Goal: Task Accomplishment & Management: Use online tool/utility

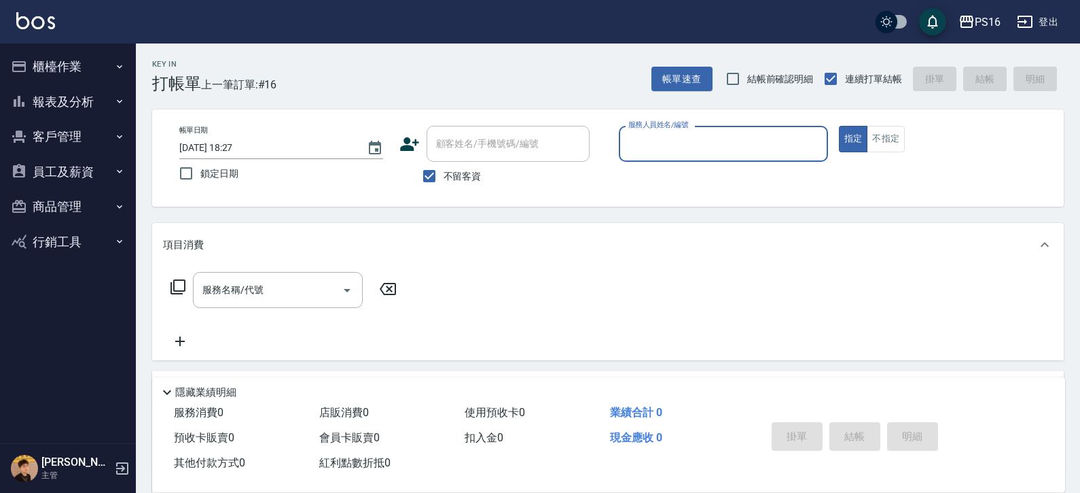
scroll to position [15, 0]
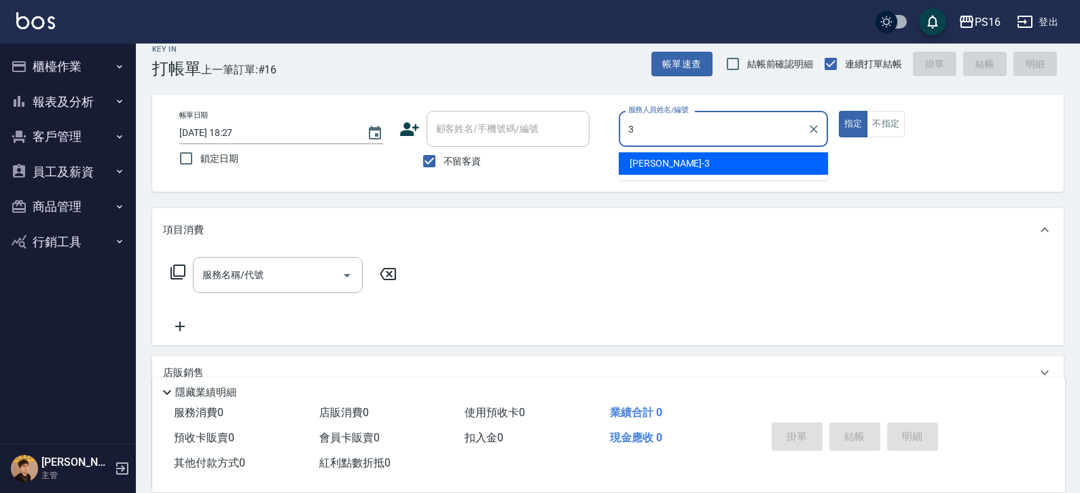
type input "[PERSON_NAME]-3"
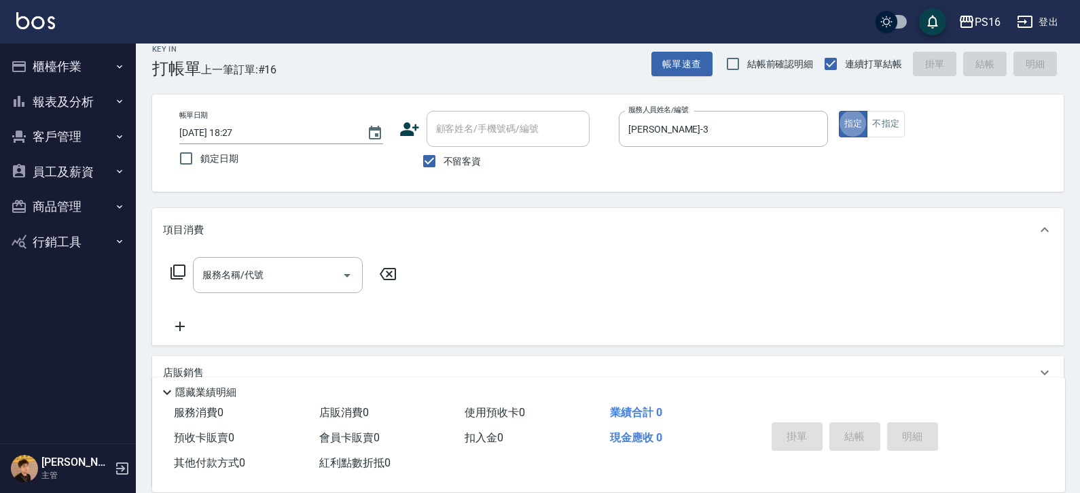
type button "true"
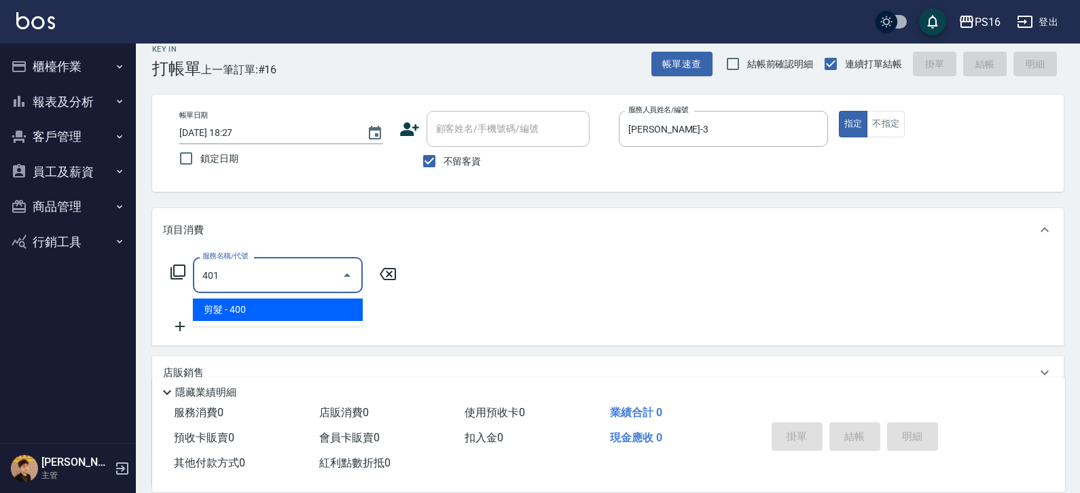
type input "剪髮(401)"
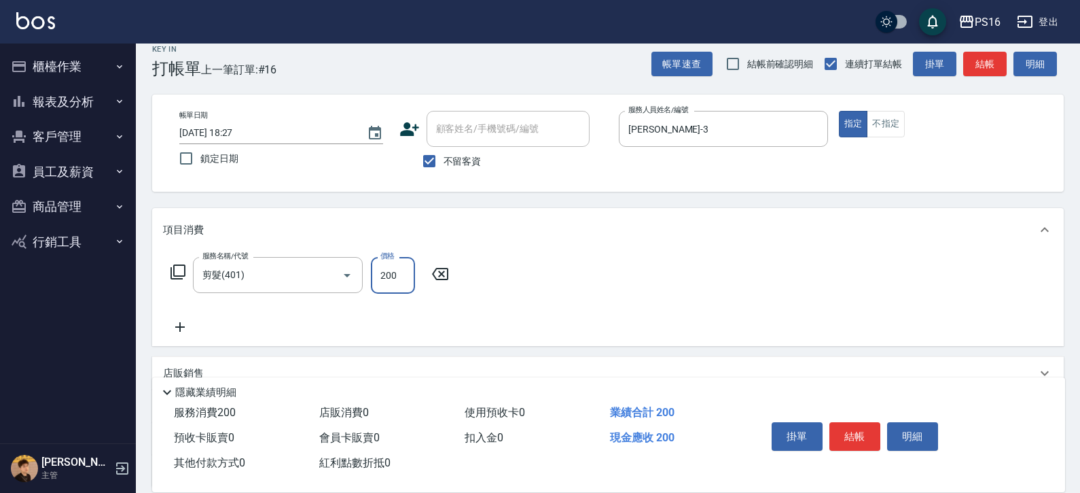
type input "200"
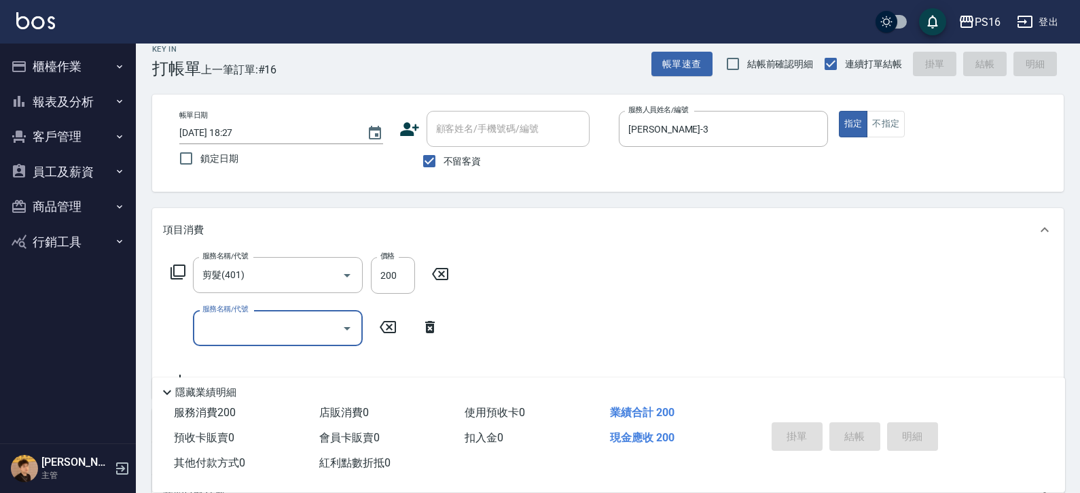
type input "[DATE] 19:00"
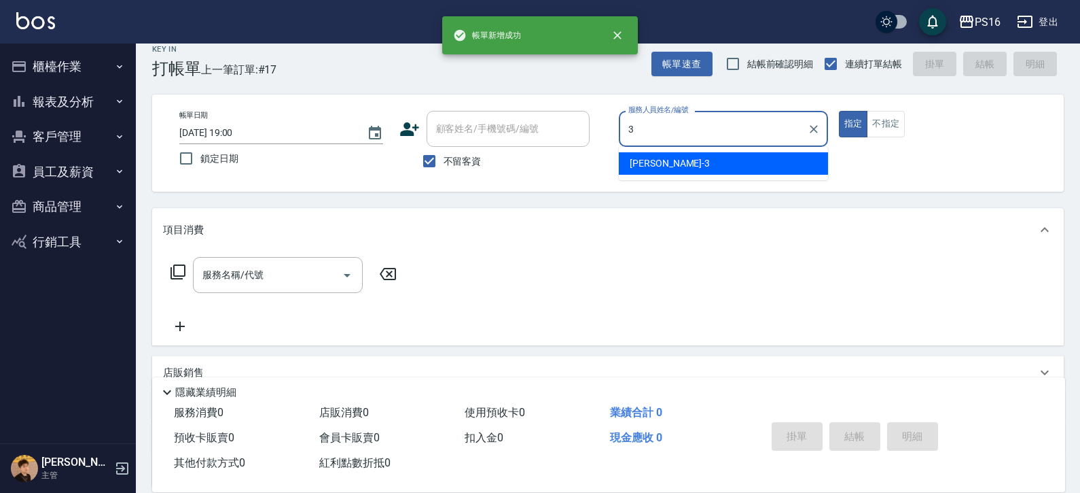
type input "[PERSON_NAME]-3"
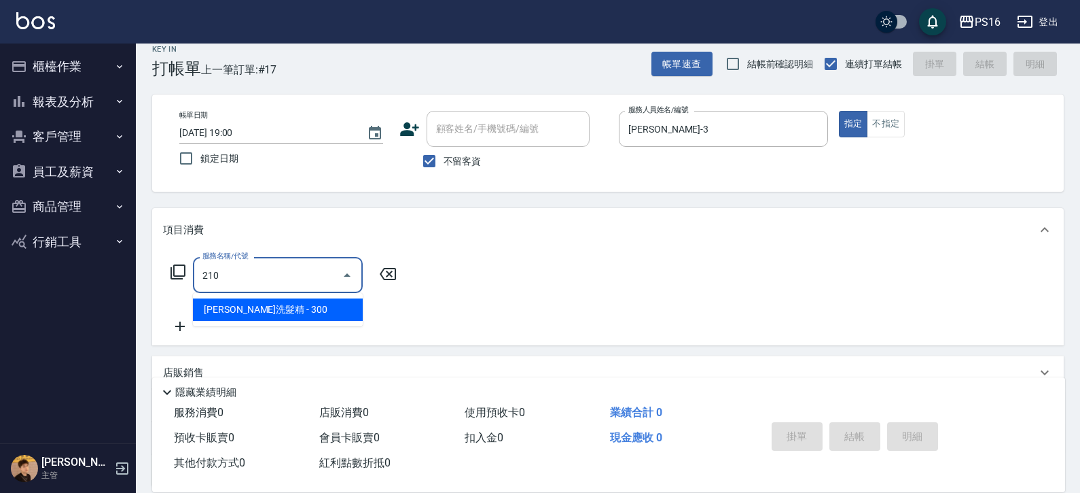
type input "[PERSON_NAME]洗髮精(210)"
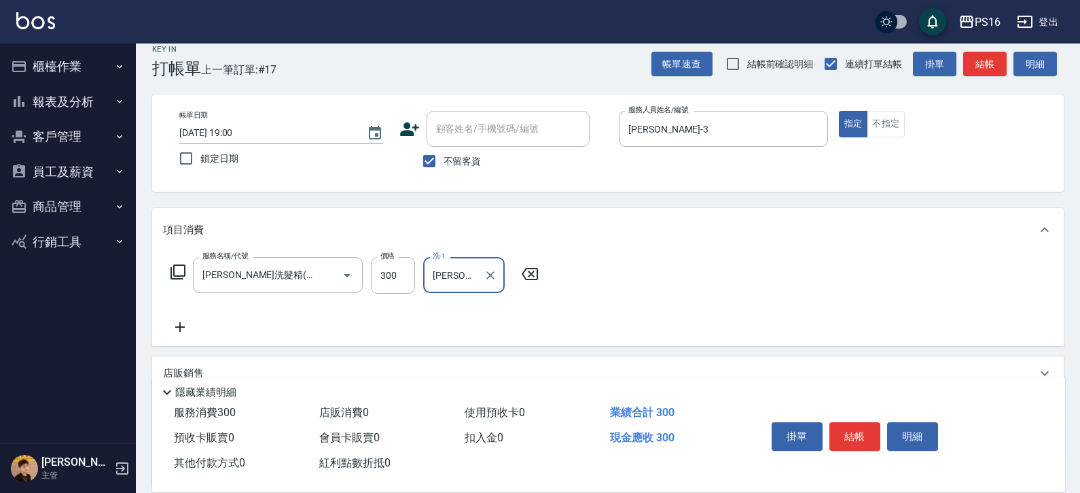
type input "[PERSON_NAME]-3"
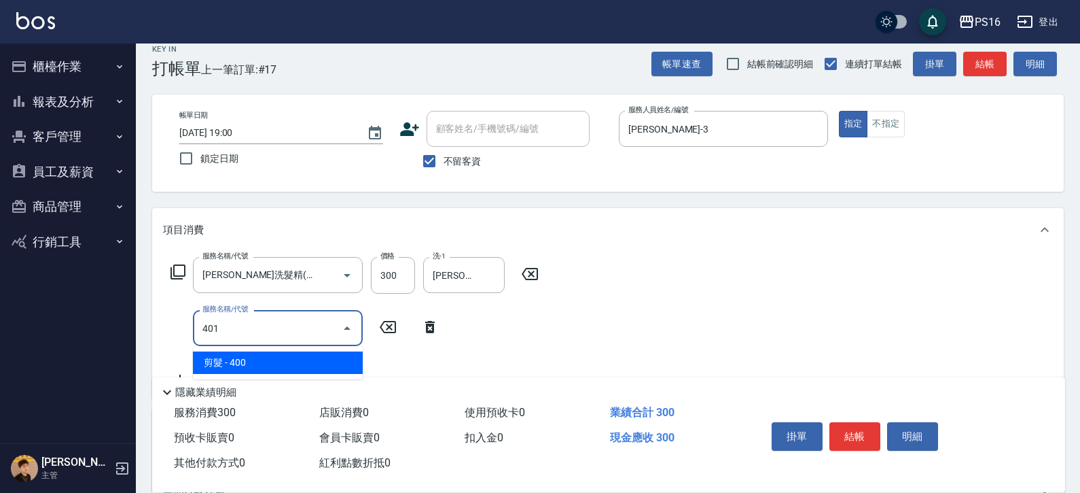
type input "剪髮(401)"
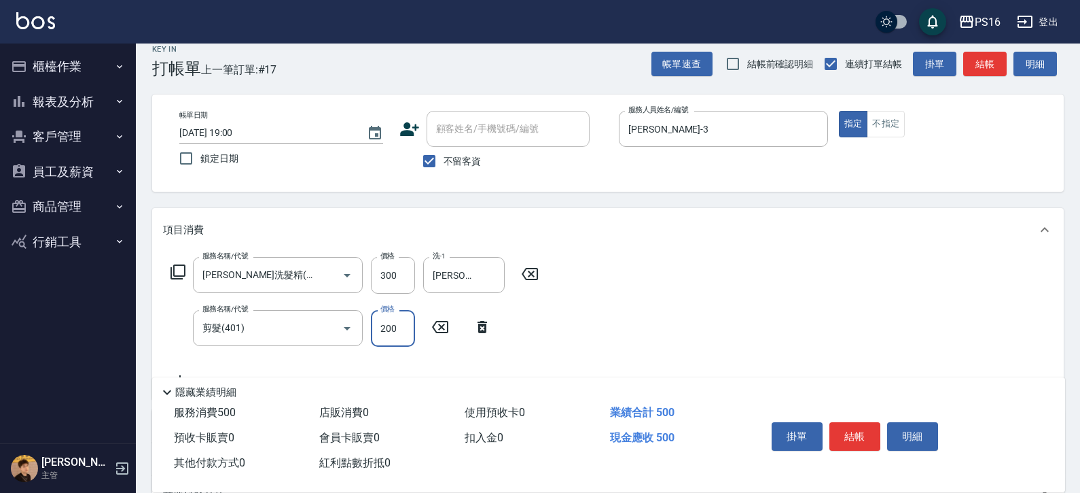
type input "200"
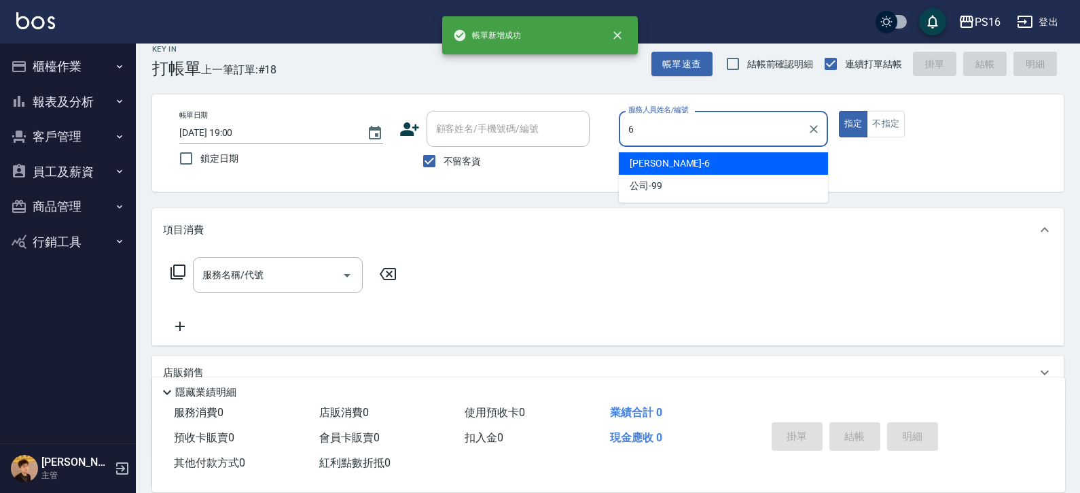
type input "[PERSON_NAME]-6"
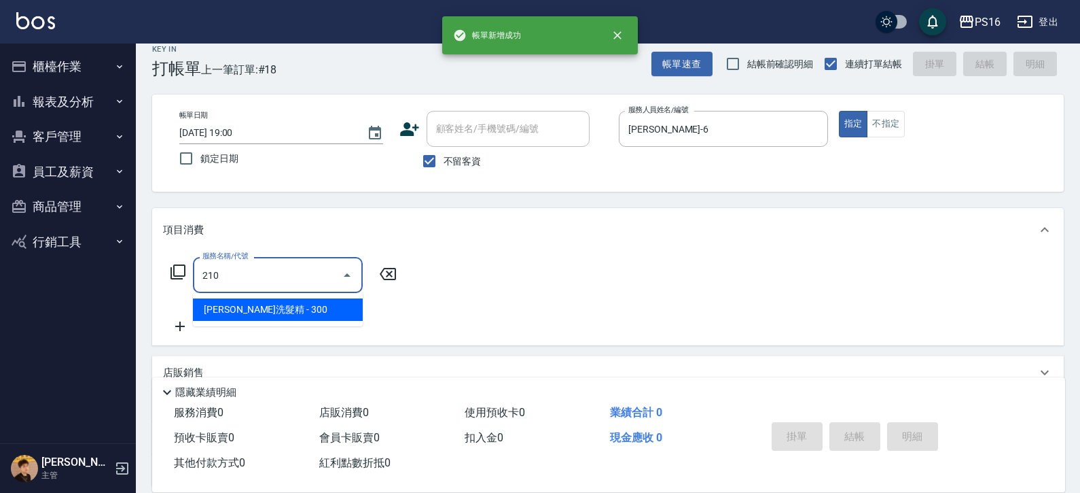
type input "[PERSON_NAME]洗髮精(210)"
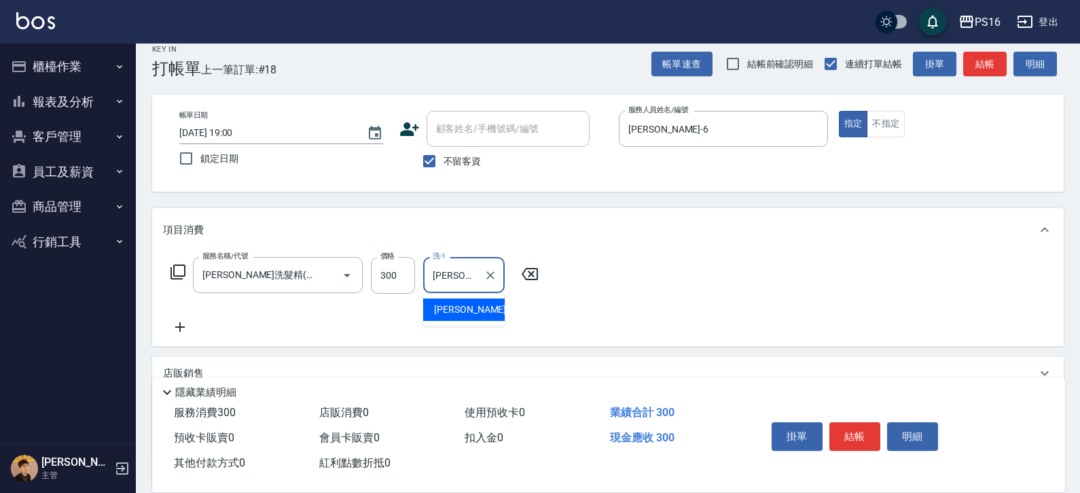
type input "[PERSON_NAME]-20"
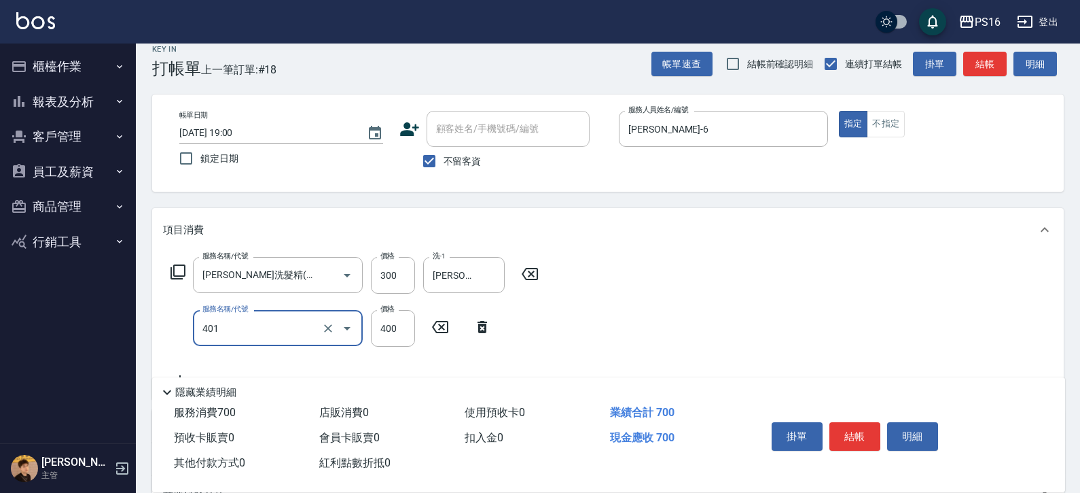
type input "剪髮(401)"
type input "200"
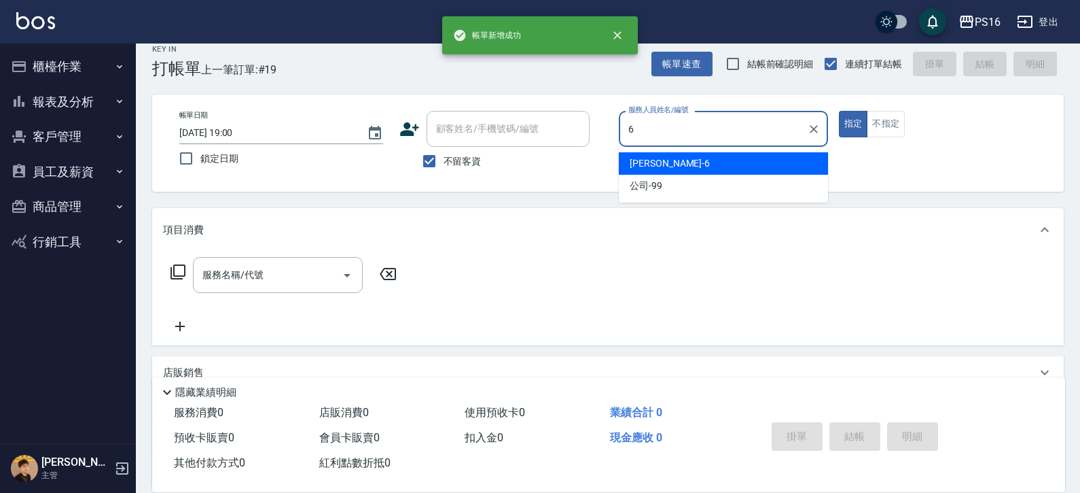
type input "[PERSON_NAME]-6"
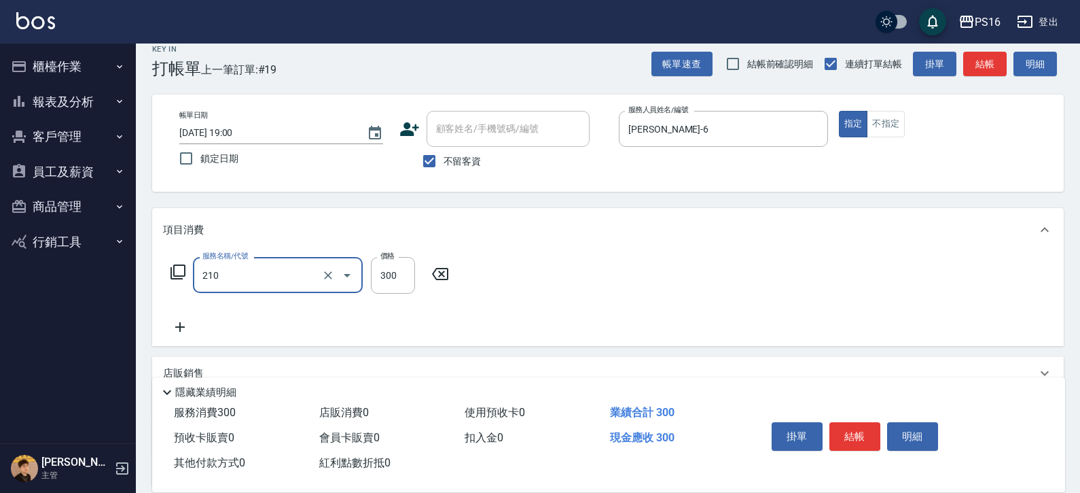
type input "[PERSON_NAME]洗髮精(210)"
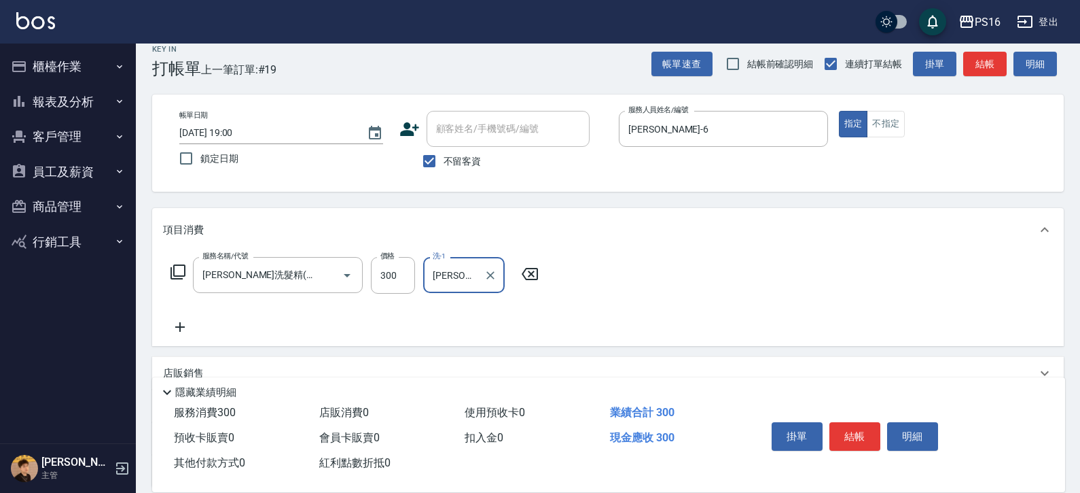
type input "[PERSON_NAME]-20"
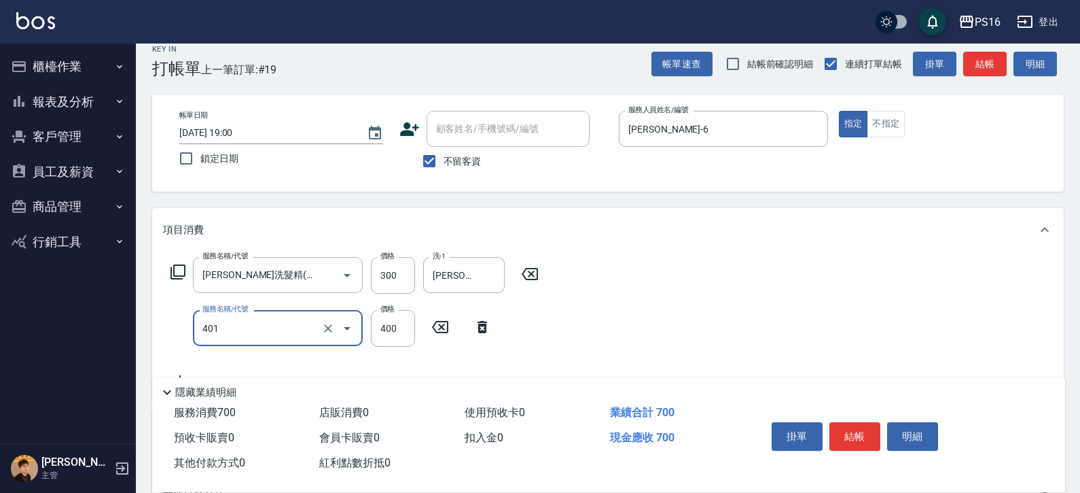
type input "剪髮(401)"
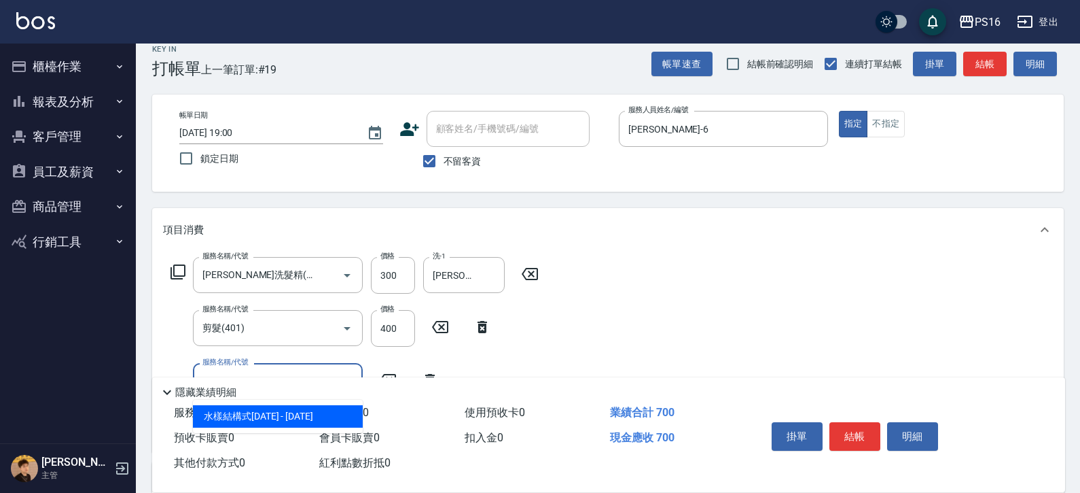
type input "水樣結構式1200(713)"
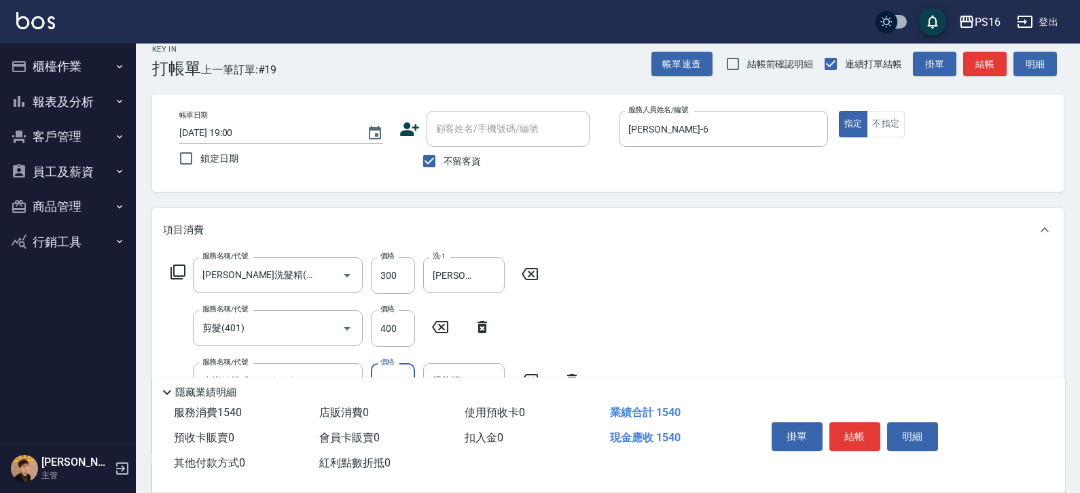
type input "840"
type input "[PERSON_NAME]-20"
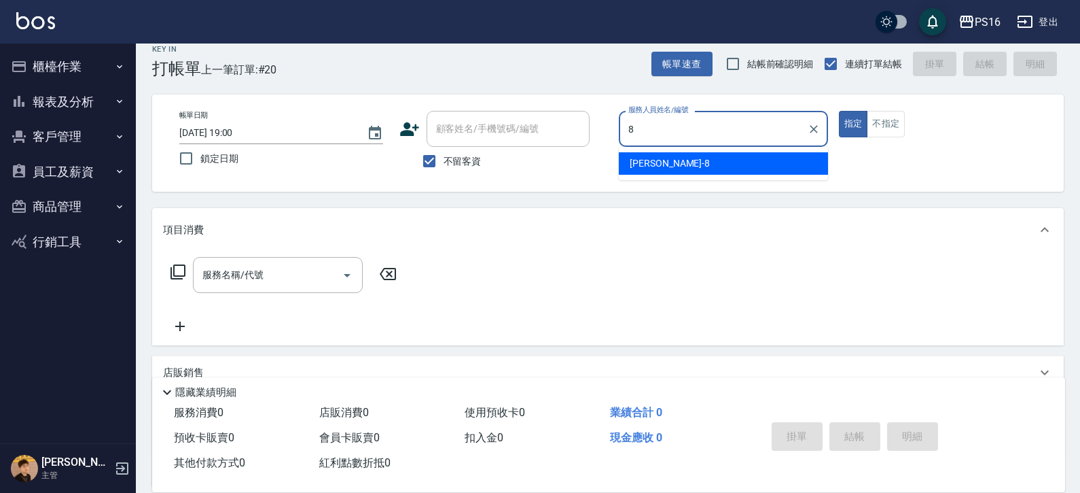
type input "[PERSON_NAME]-8"
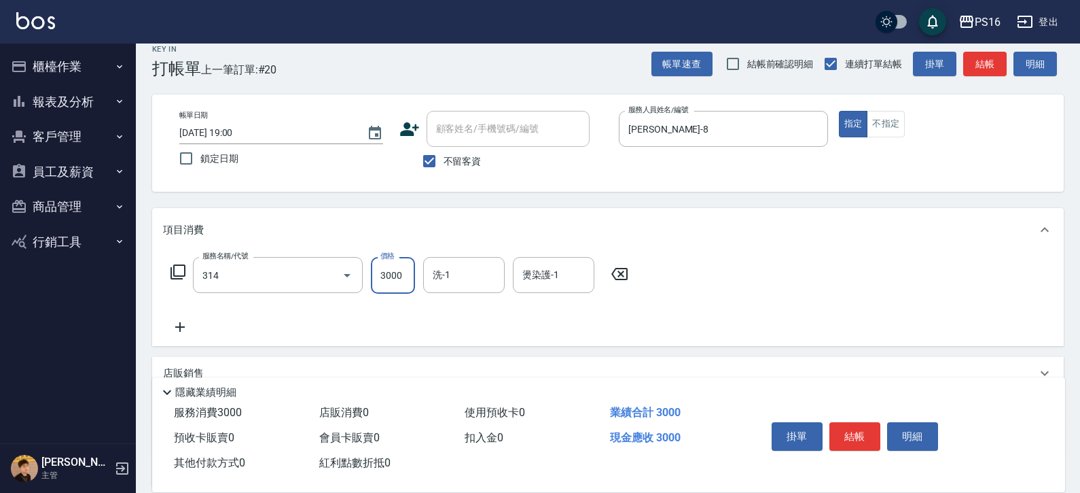
type input "CYA水質感2500UP(314)"
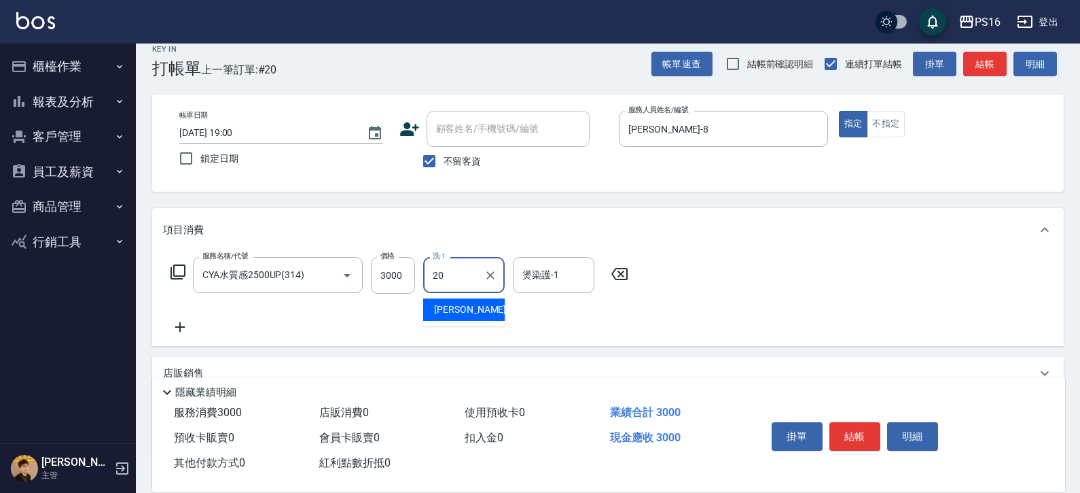
type input "[PERSON_NAME]-20"
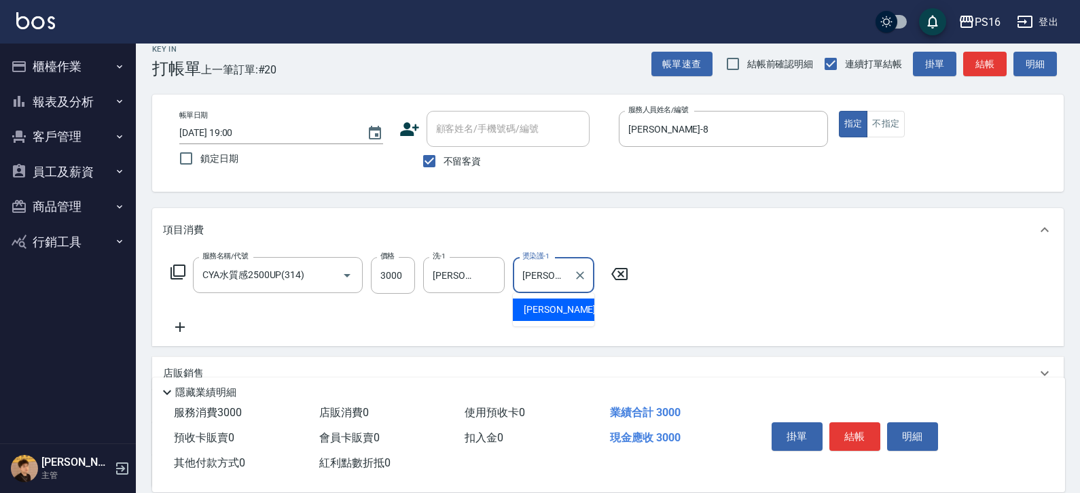
type input "[PERSON_NAME]-20"
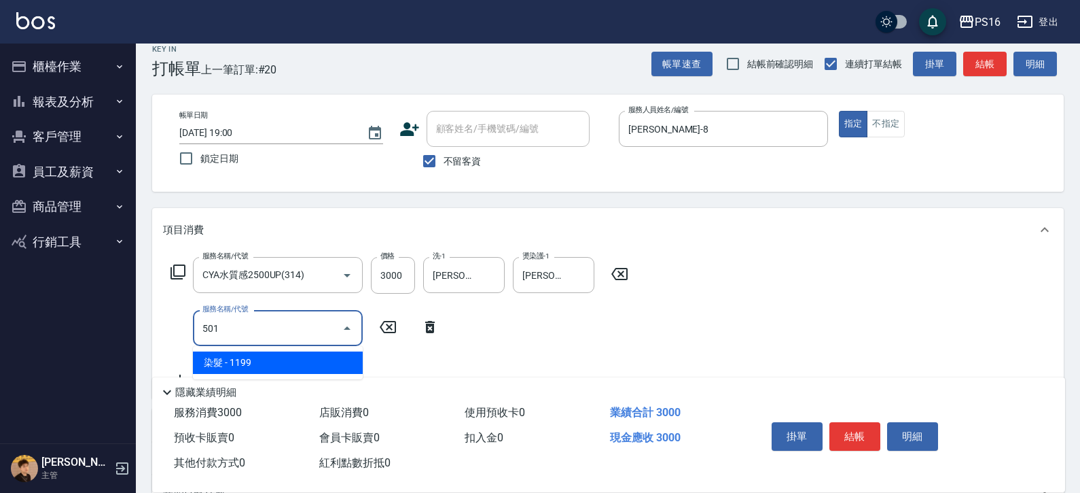
type input "染髮(501)"
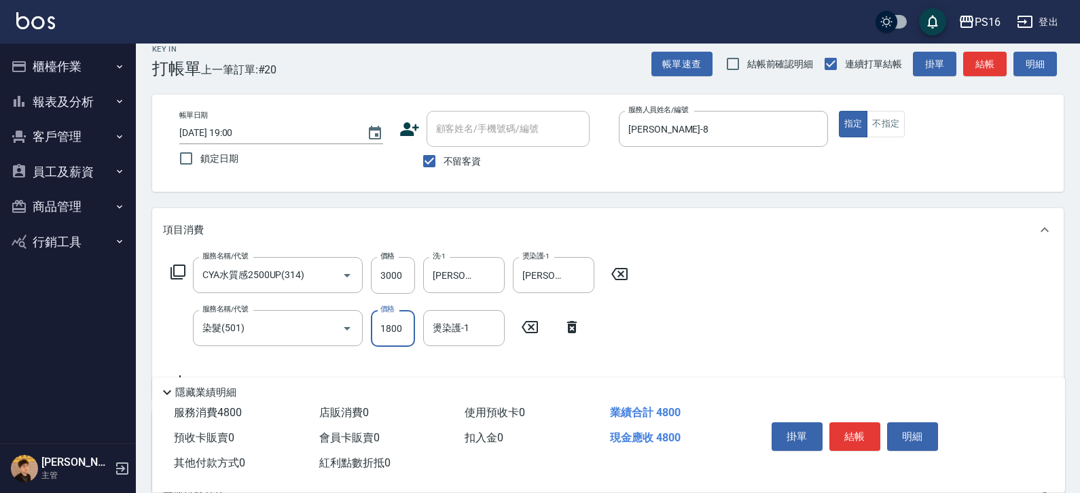
type input "1800"
type input "[PERSON_NAME]-20"
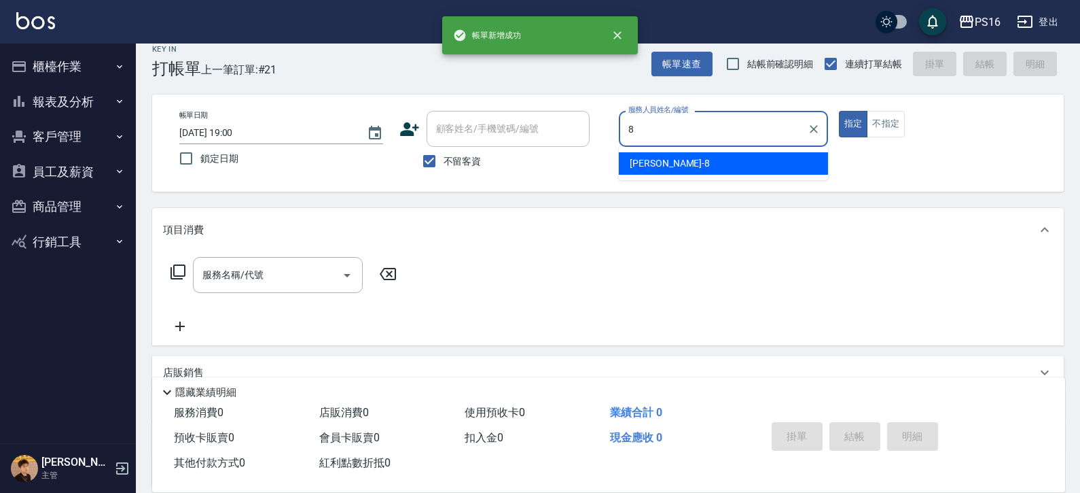
type input "[PERSON_NAME]-8"
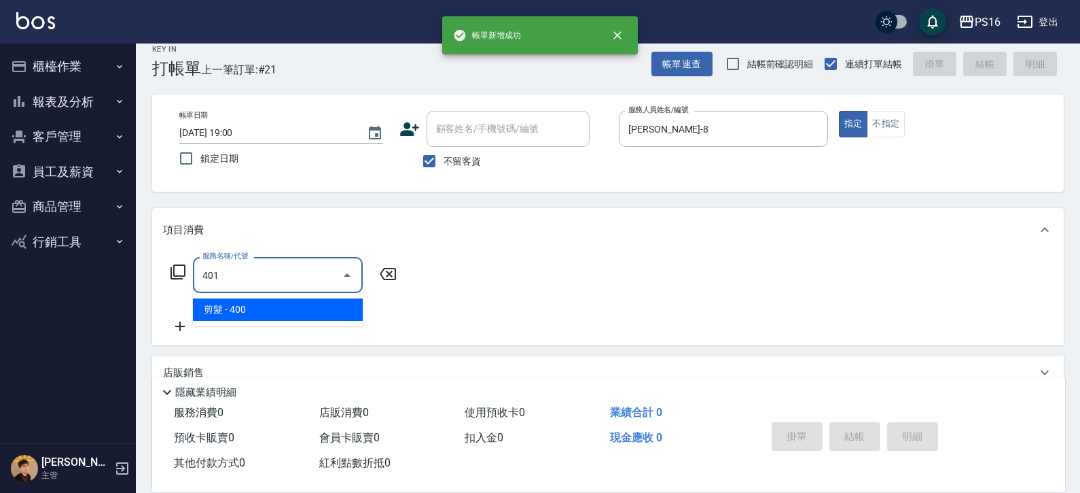
type input "剪髮(401)"
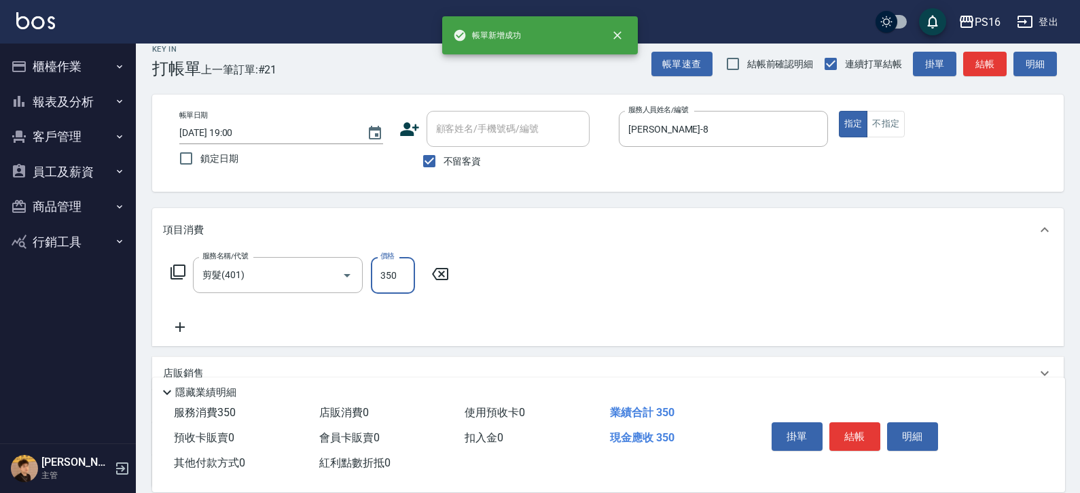
type input "350"
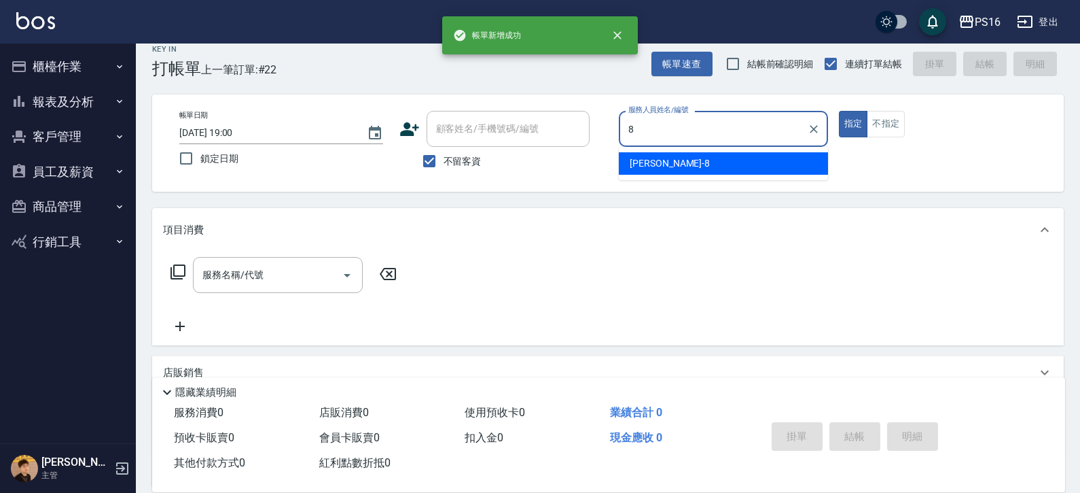
type input "[PERSON_NAME]-8"
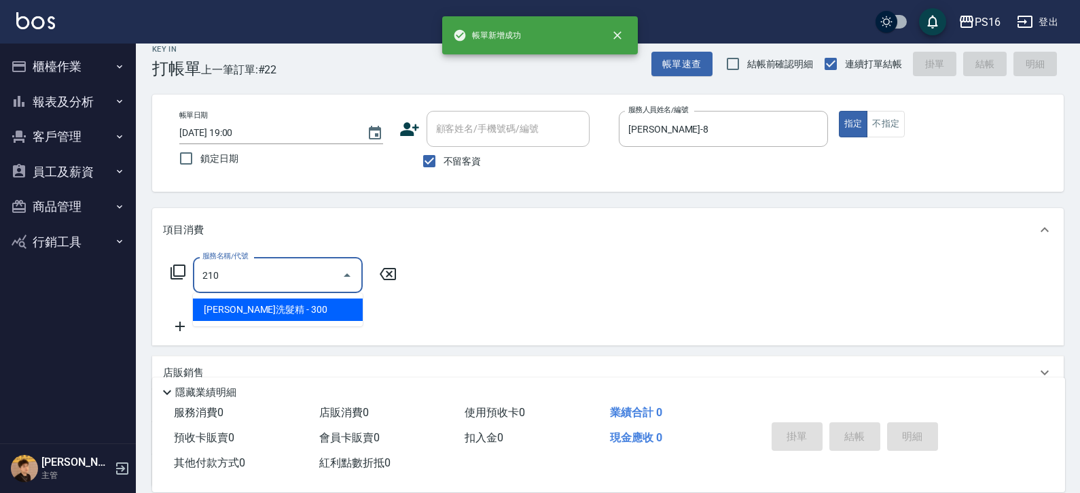
type input "[PERSON_NAME]洗髮精(210)"
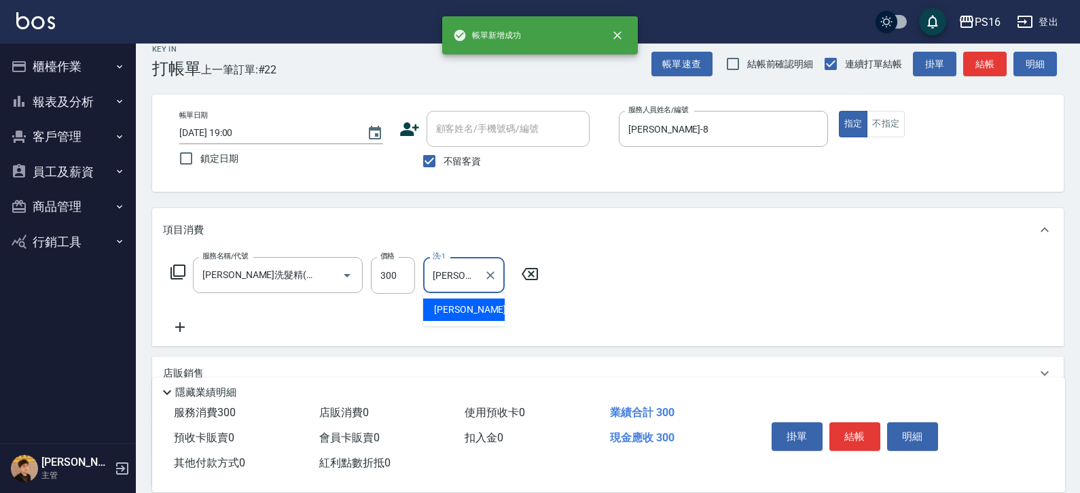
type input "[PERSON_NAME]-28"
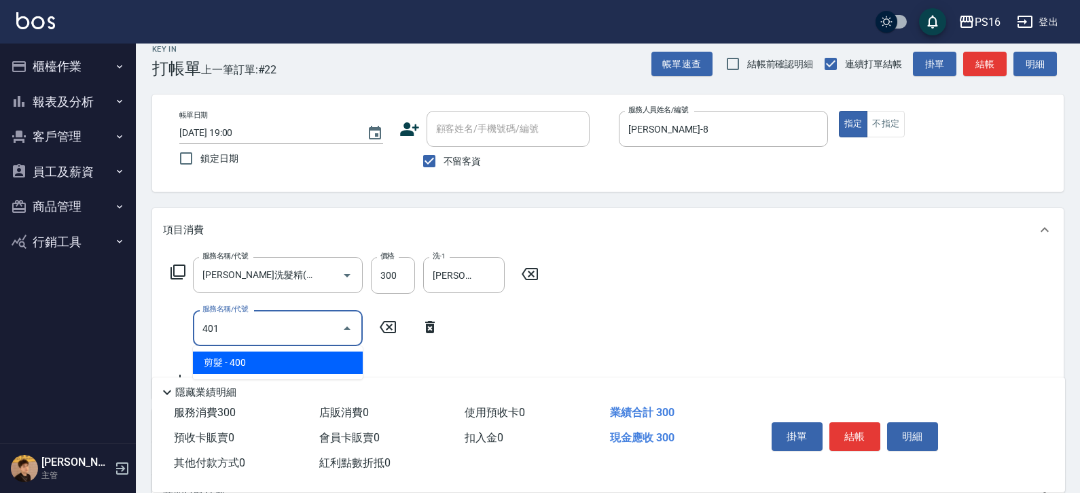
type input "剪髮(401)"
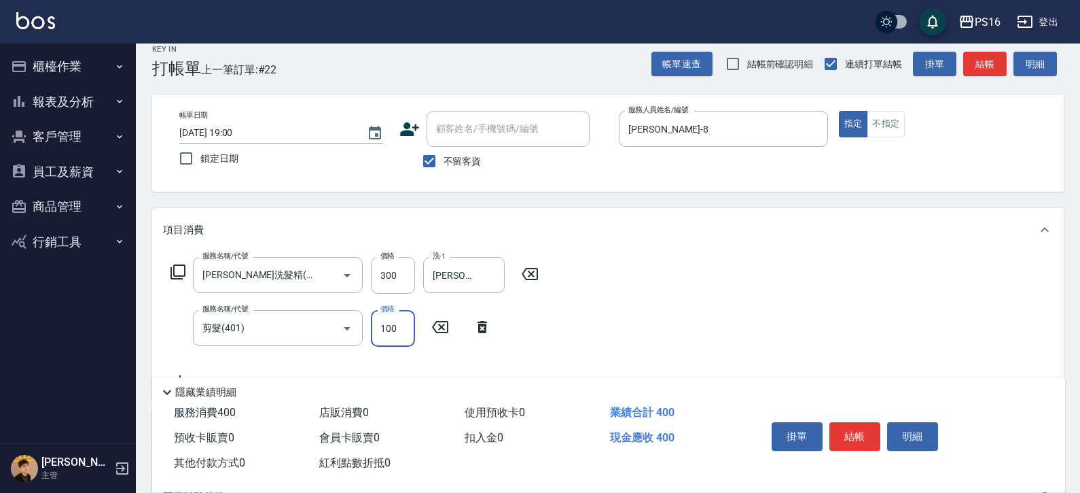
type input "100"
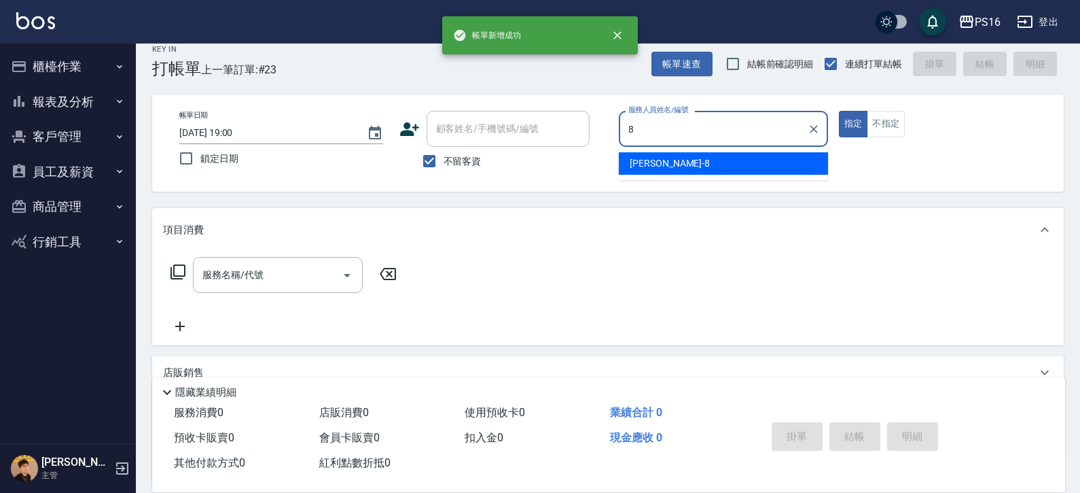
type input "[PERSON_NAME]-8"
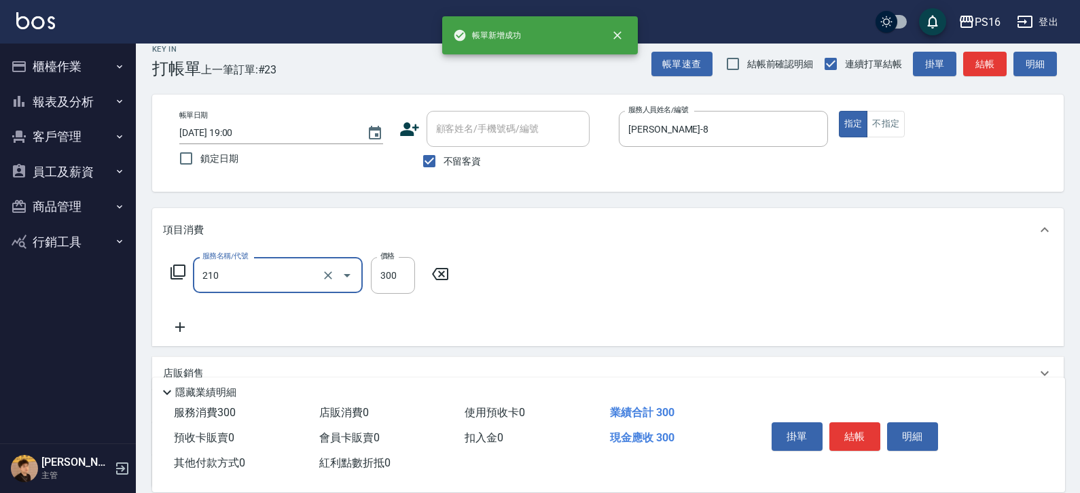
type input "[PERSON_NAME]洗髮精(210)"
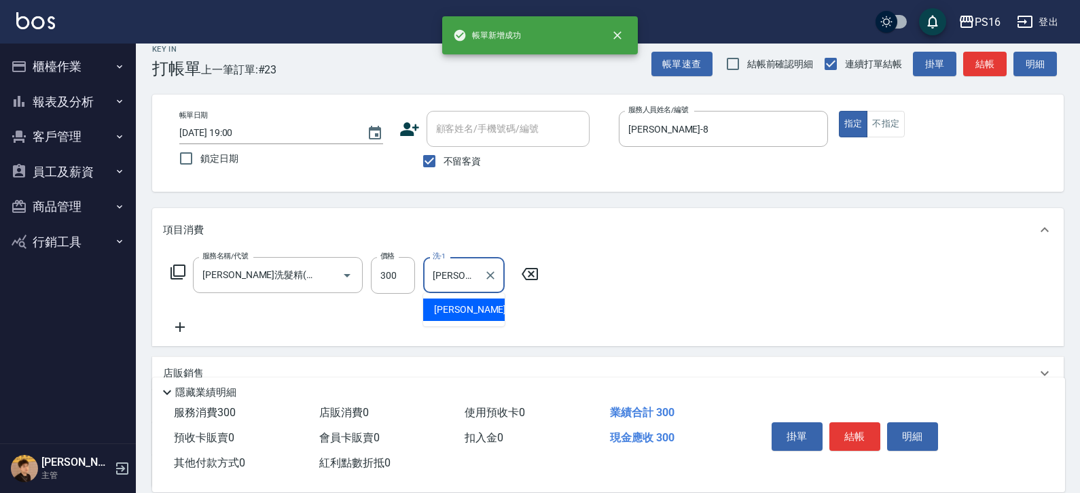
type input "[PERSON_NAME]-20"
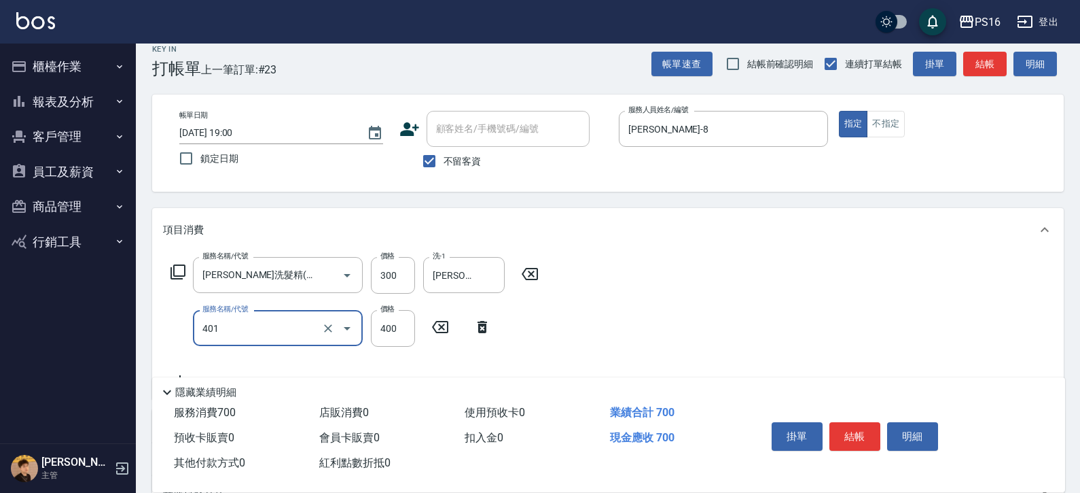
type input "剪髮(401)"
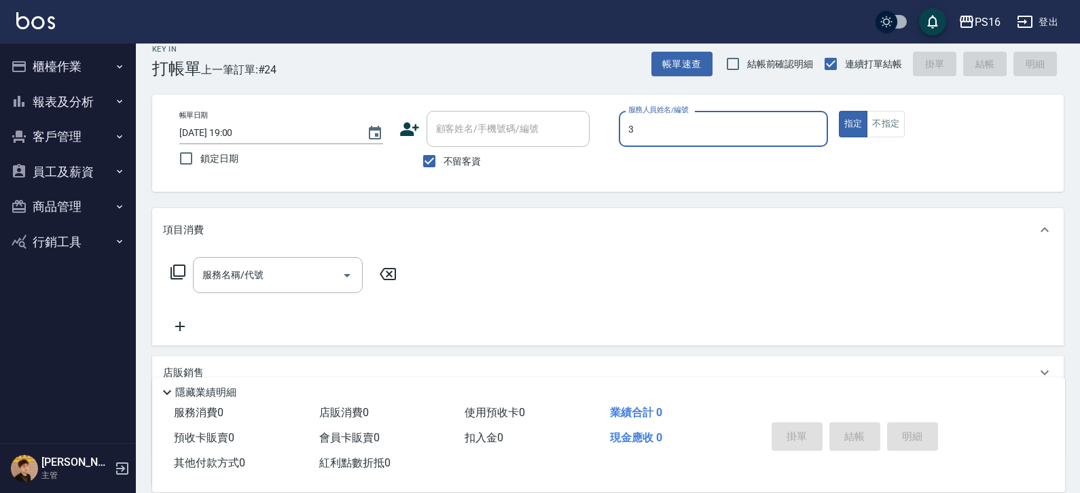
type input "[PERSON_NAME]-3"
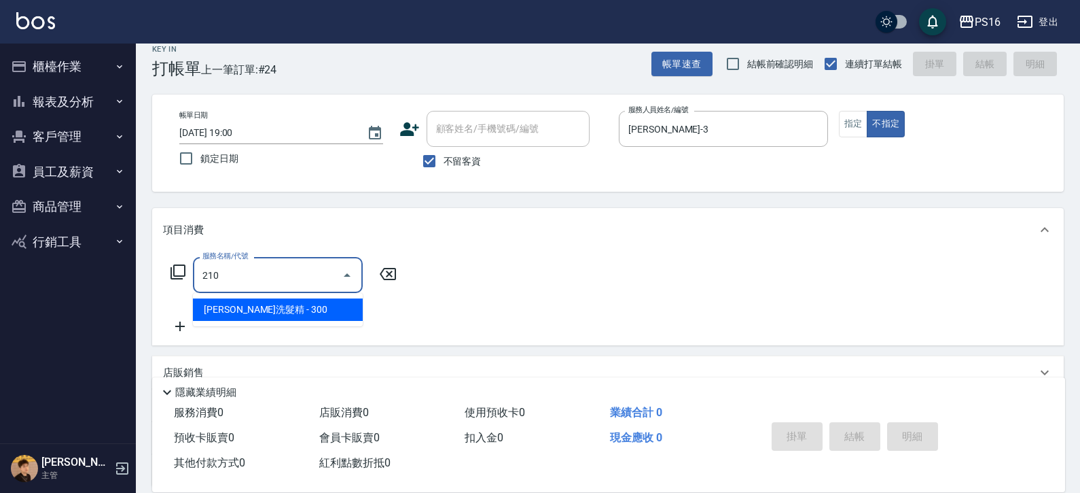
type input "[PERSON_NAME]洗髮精(210)"
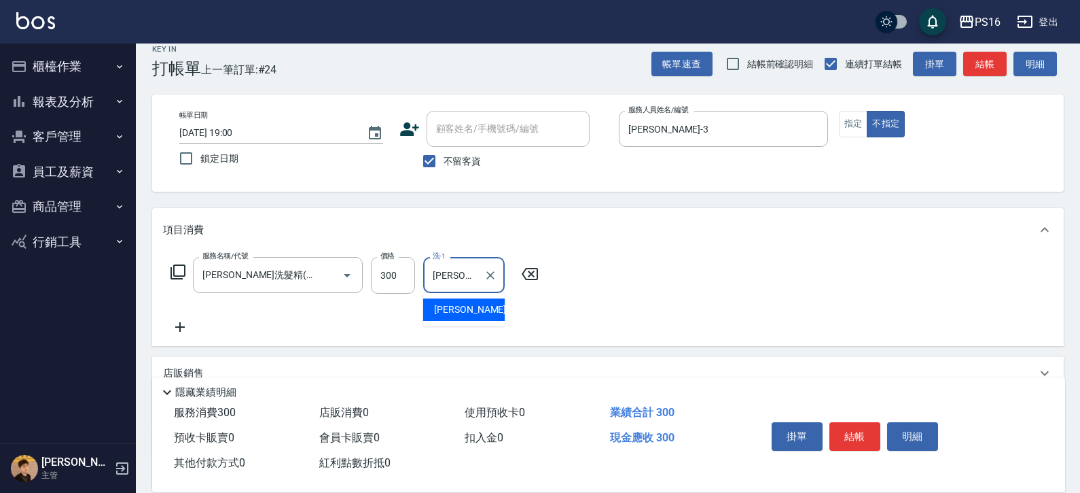
type input "[PERSON_NAME]-20"
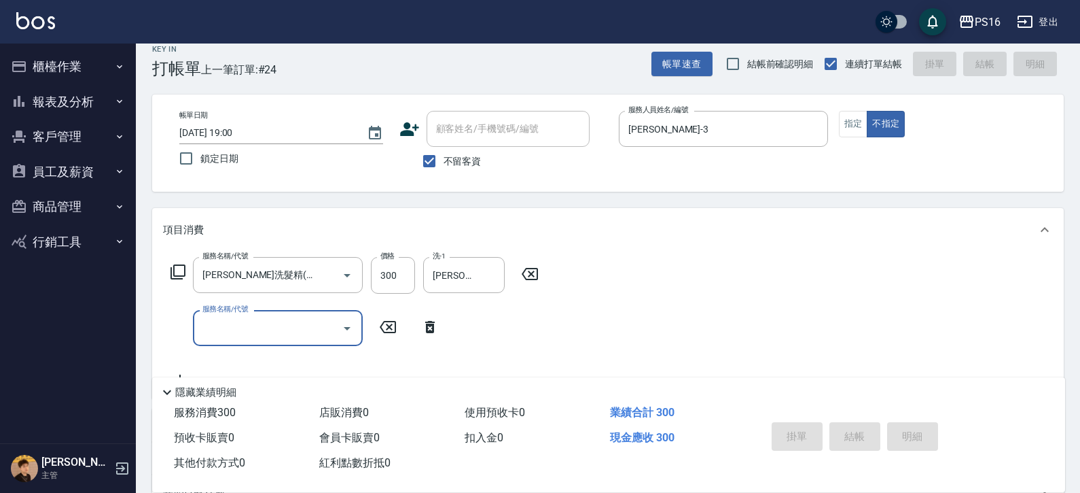
type input "[DATE] 19:01"
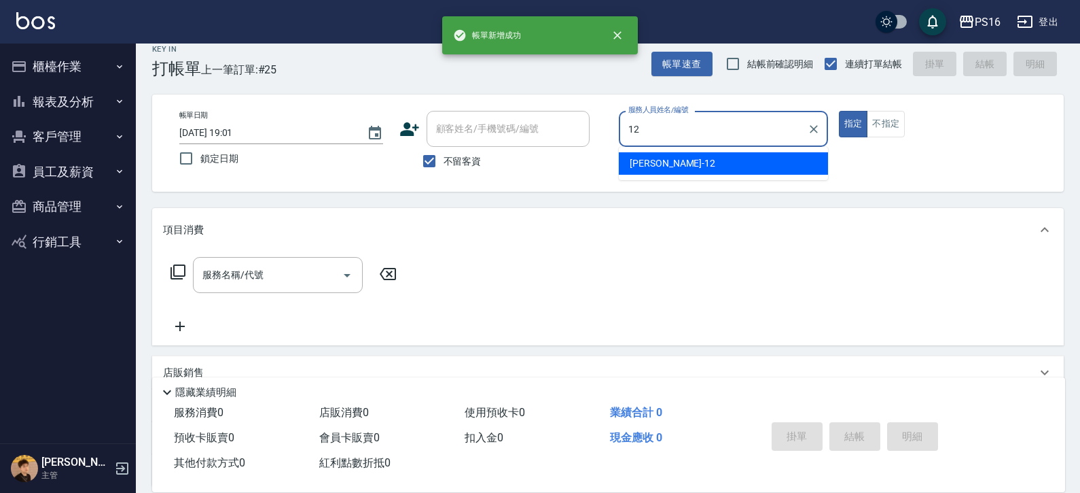
type input "[PERSON_NAME]-12"
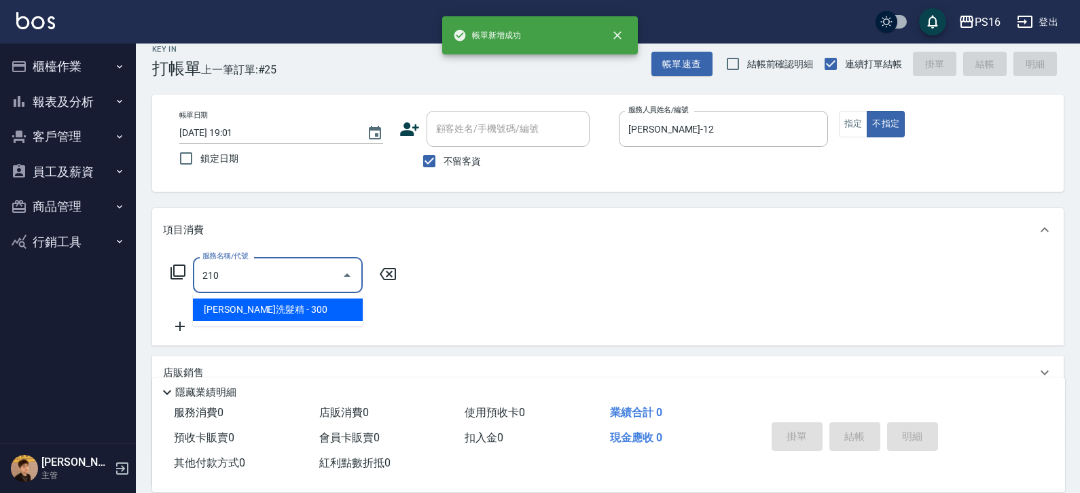
type input "[PERSON_NAME]洗髮精(210)"
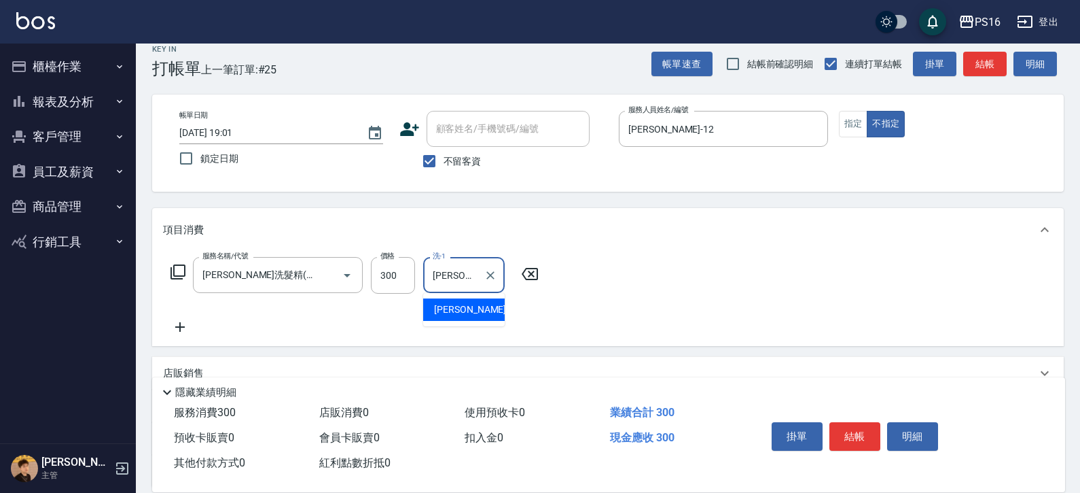
type input "[PERSON_NAME]-12"
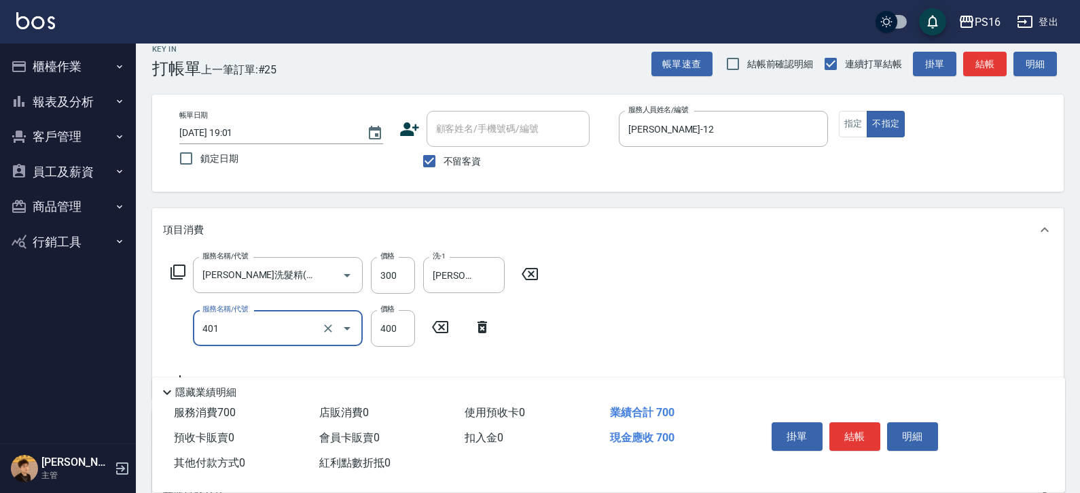
type input "剪髮(401)"
type input "200"
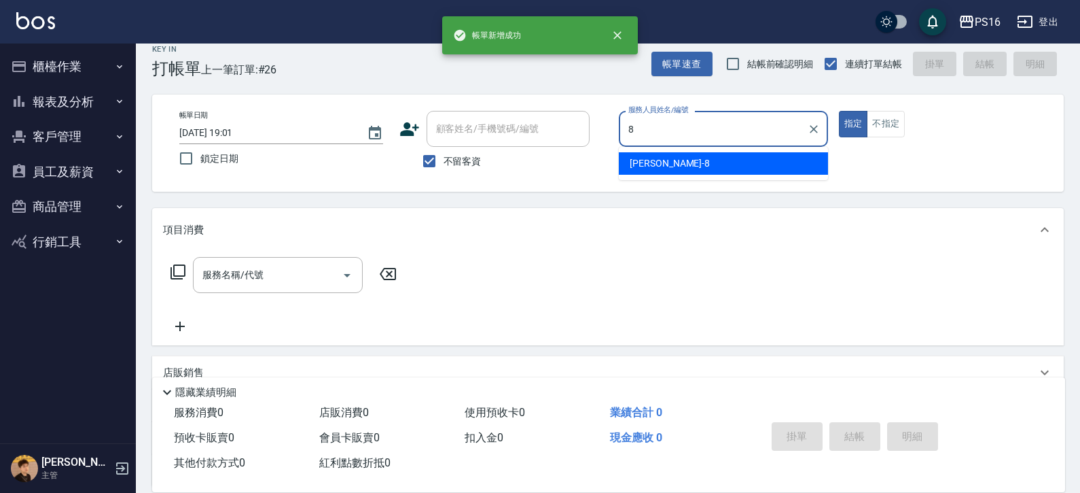
type input "[PERSON_NAME]-8"
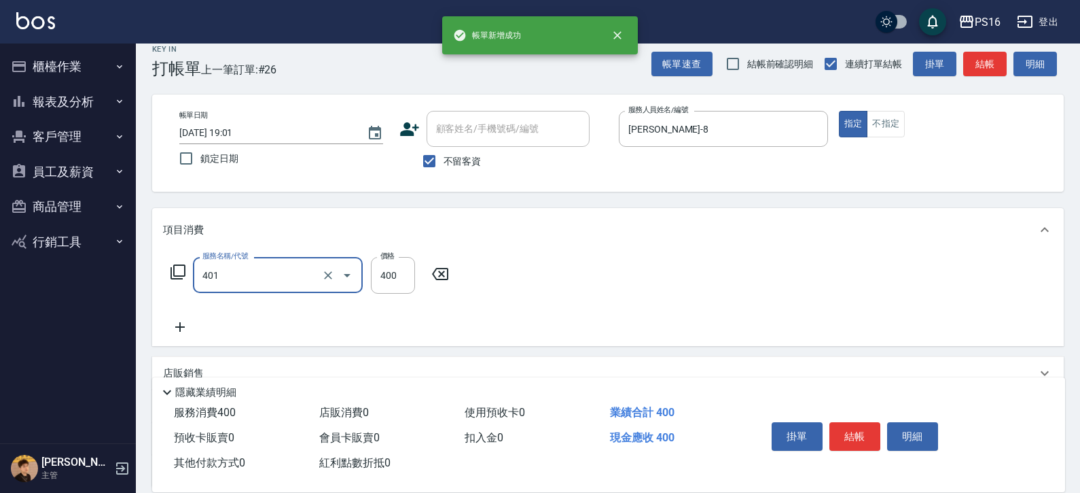
type input "剪髮(401)"
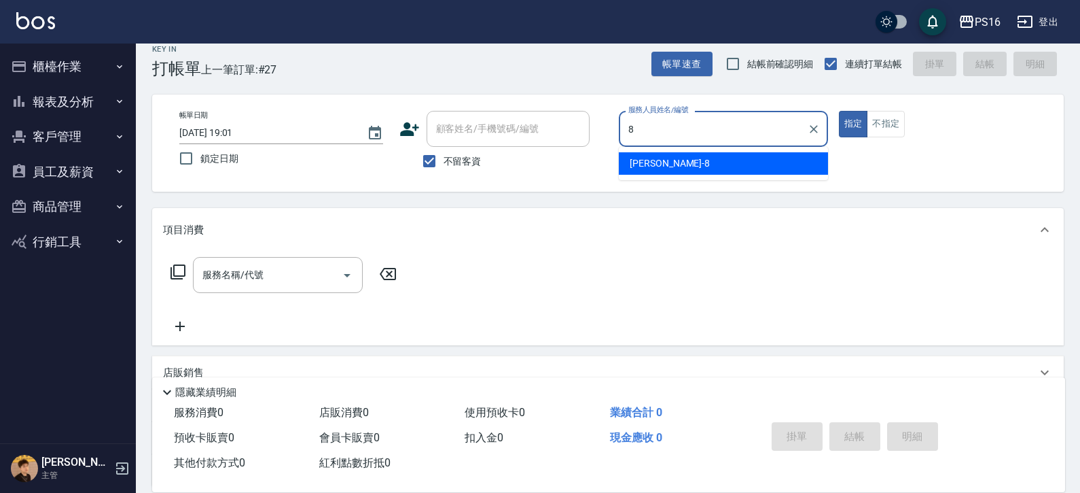
type input "[PERSON_NAME]-8"
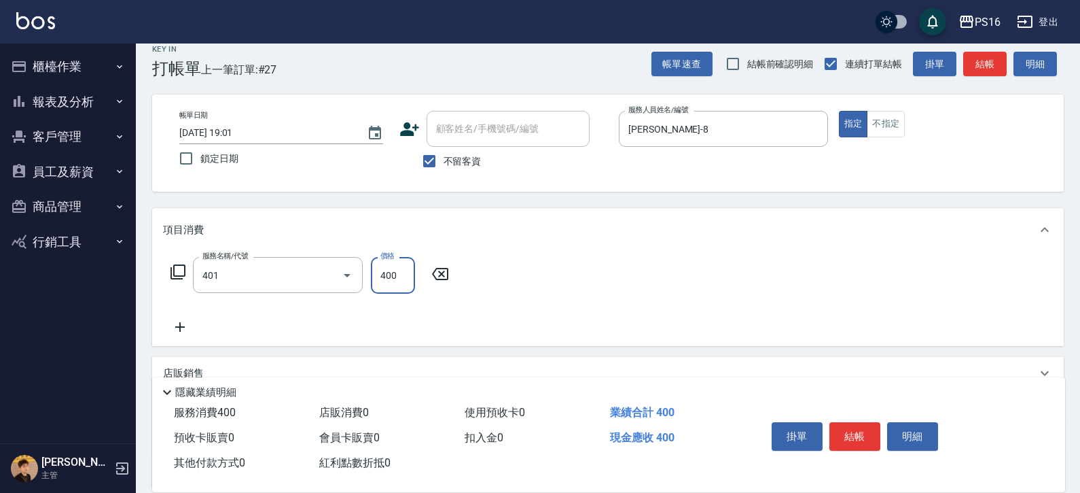
type input "剪髮(401)"
type input "250"
